Goal: Find specific page/section: Find specific page/section

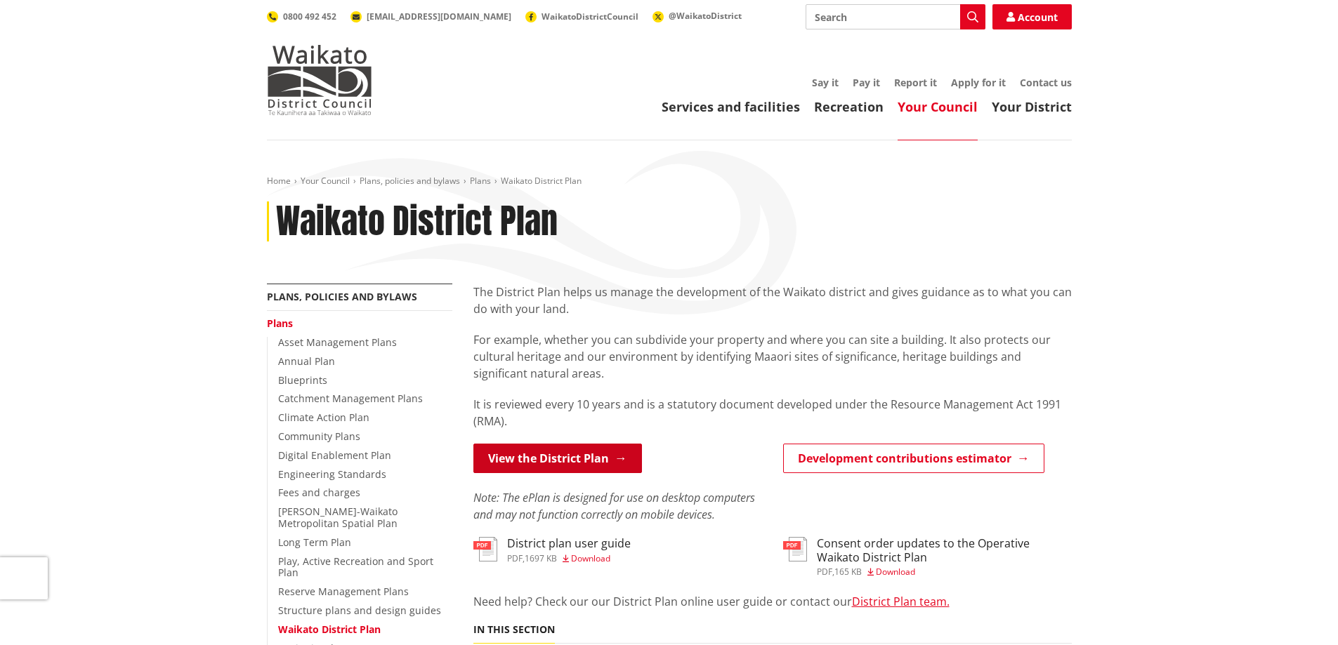
click at [541, 459] on link "View the District Plan" at bounding box center [557, 458] width 169 height 29
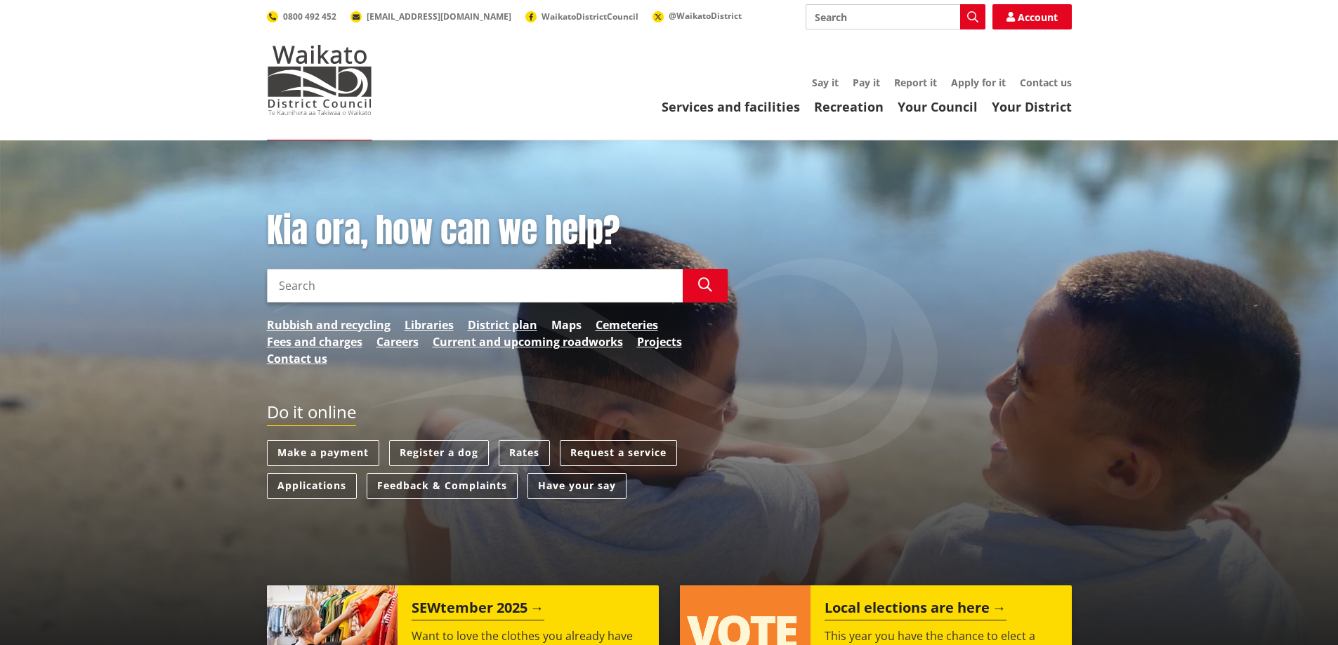
click at [560, 324] on link "Maps" at bounding box center [566, 325] width 30 height 17
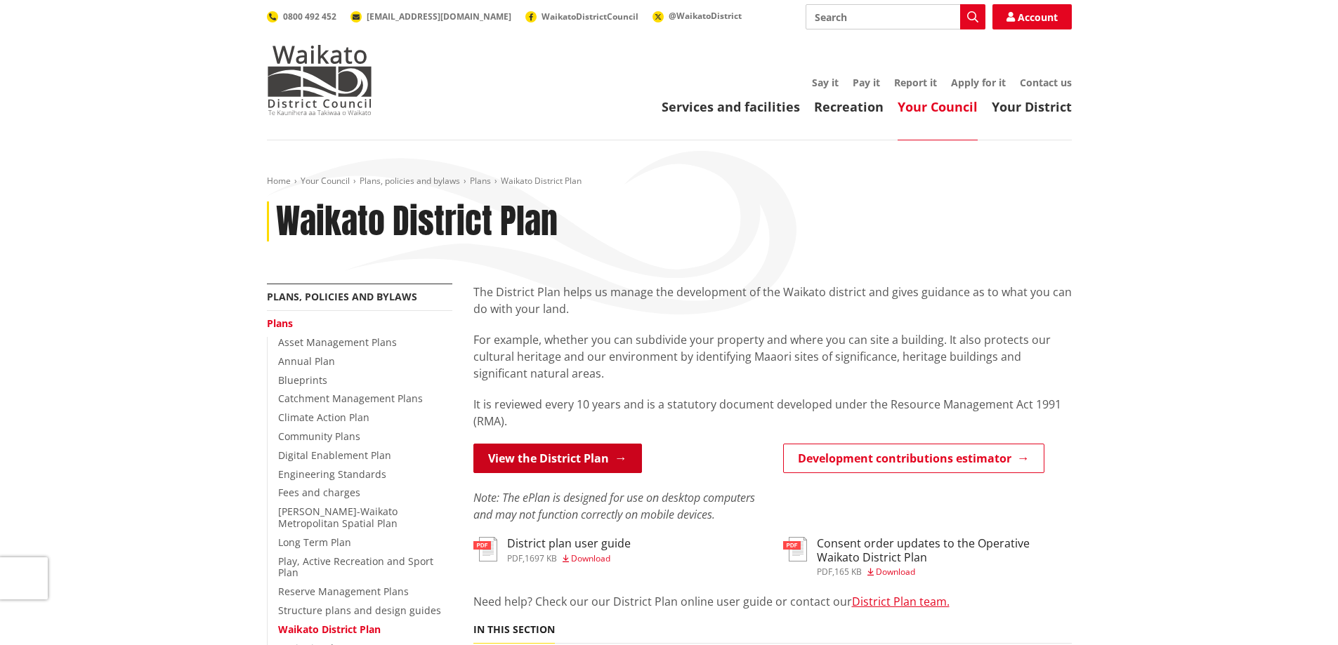
click at [551, 455] on link "View the District Plan" at bounding box center [557, 458] width 169 height 29
